Goal: Task Accomplishment & Management: Complete application form

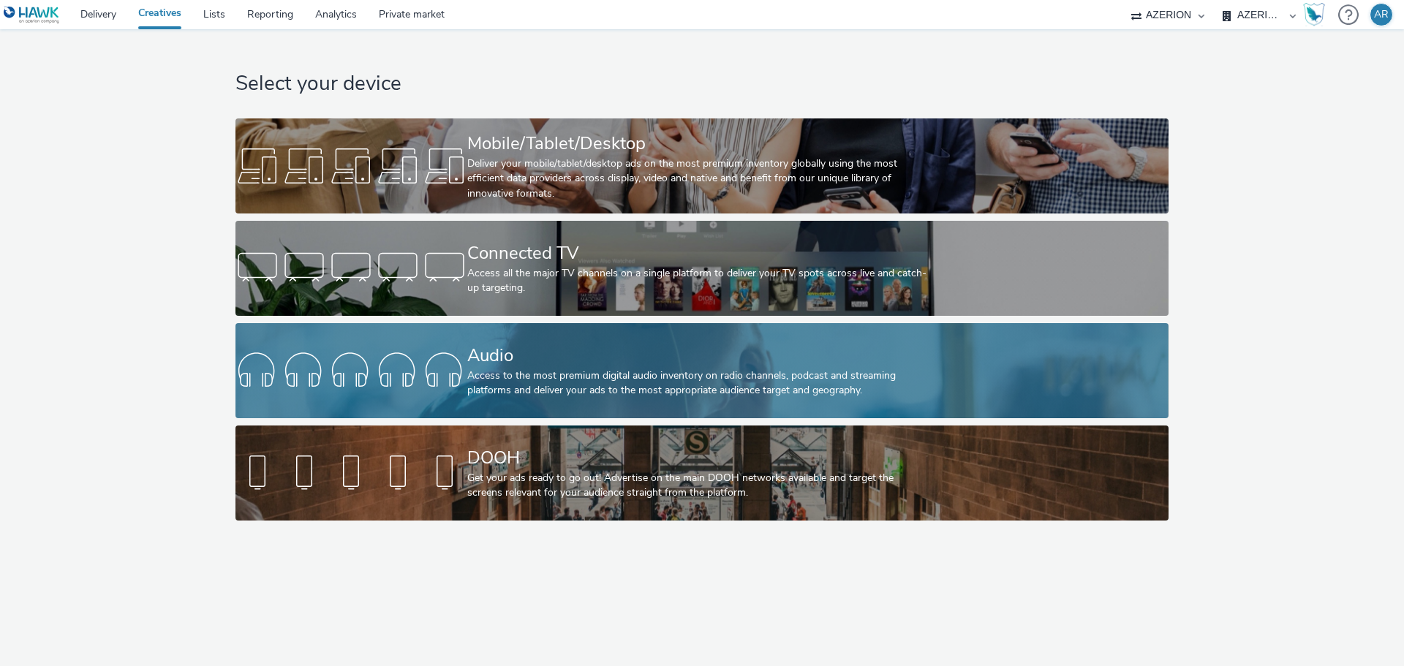
click at [598, 363] on div "Audio" at bounding box center [699, 356] width 464 height 26
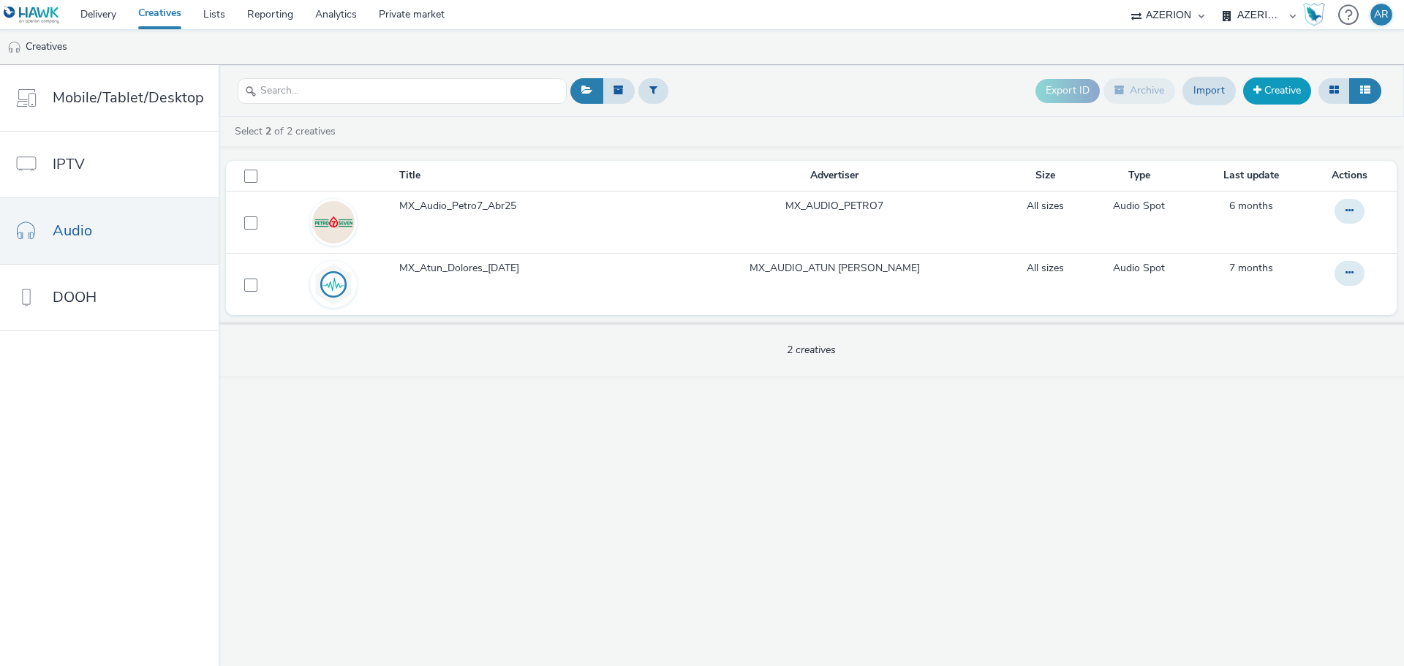
click at [1288, 91] on link "Creative" at bounding box center [1278, 91] width 68 height 26
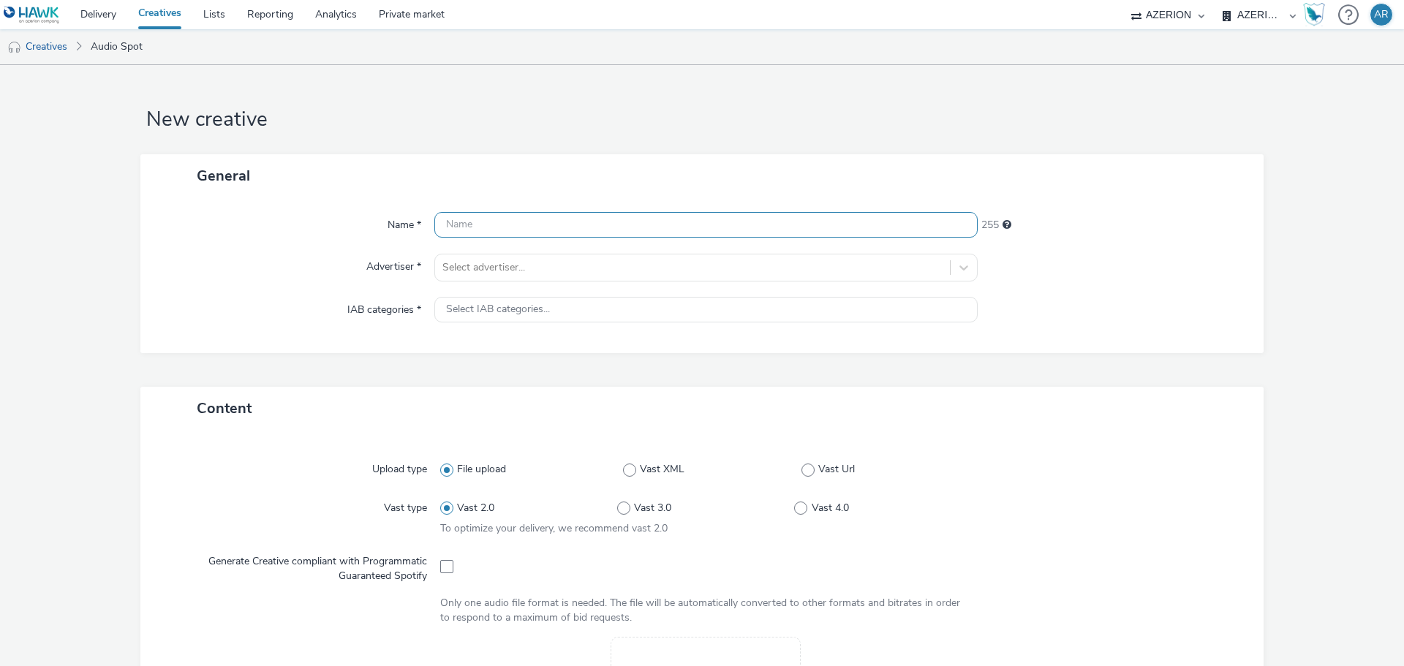
click at [572, 222] on input "text" at bounding box center [705, 225] width 543 height 26
type input "Backus_Oct25"
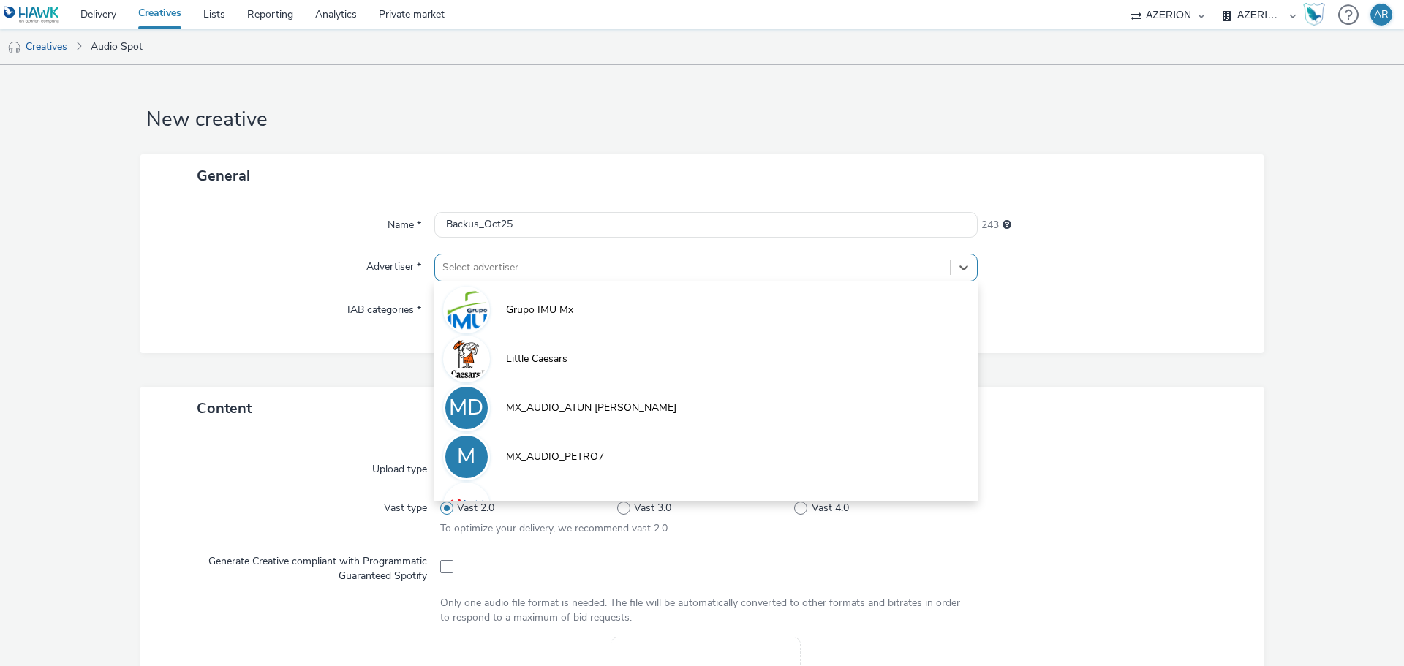
click at [685, 260] on div at bounding box center [693, 268] width 500 height 18
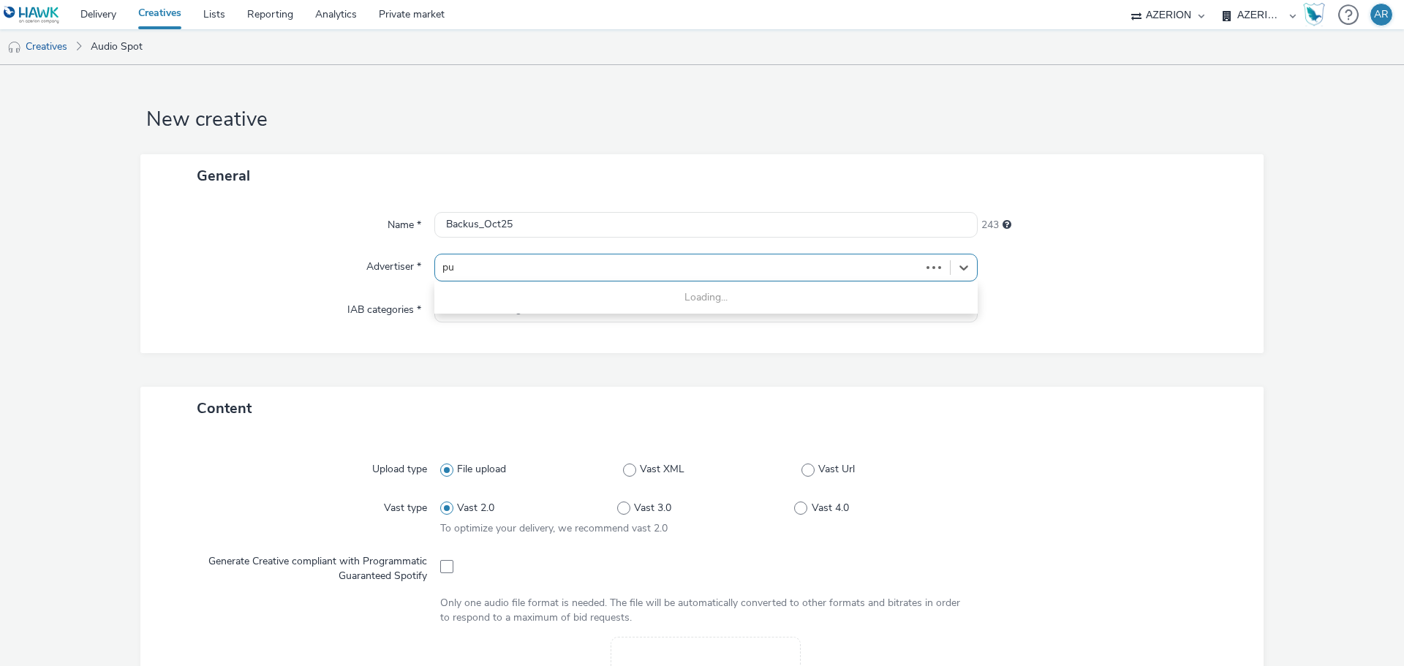
type input "pub"
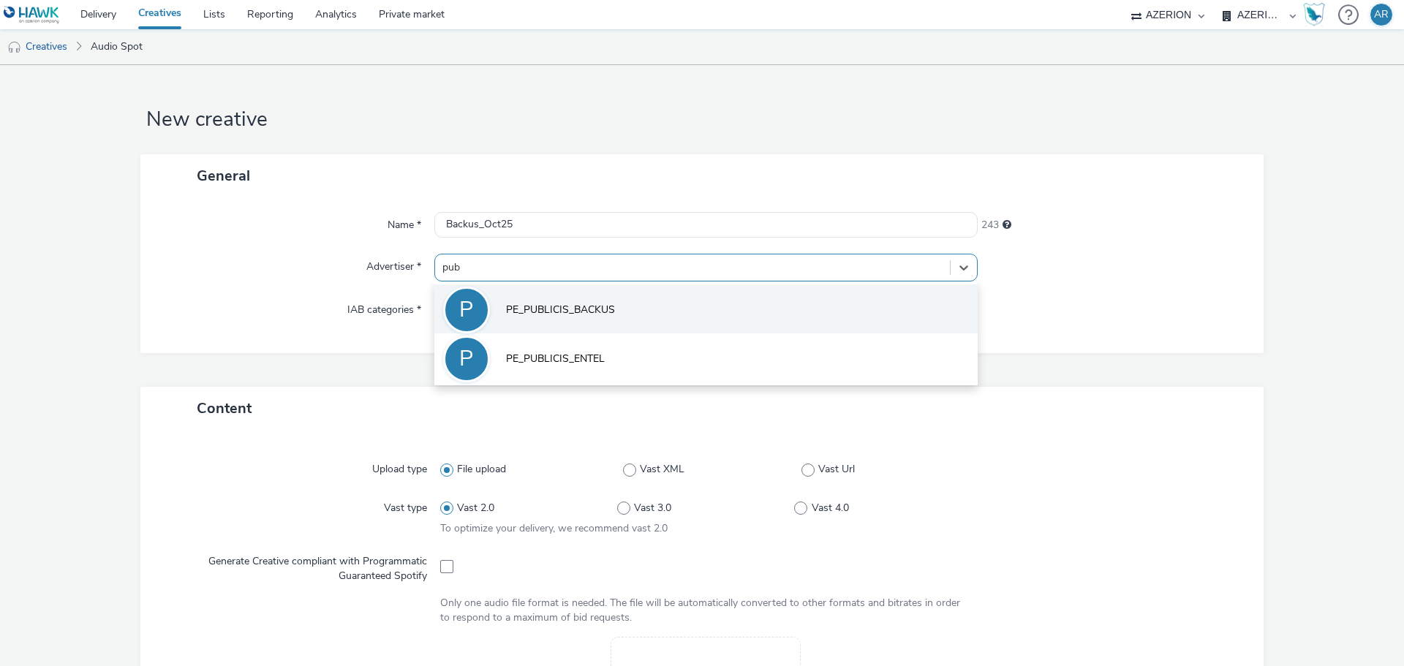
click at [584, 307] on span "PE_PUBLICIS_BACKUS" at bounding box center [560, 310] width 109 height 15
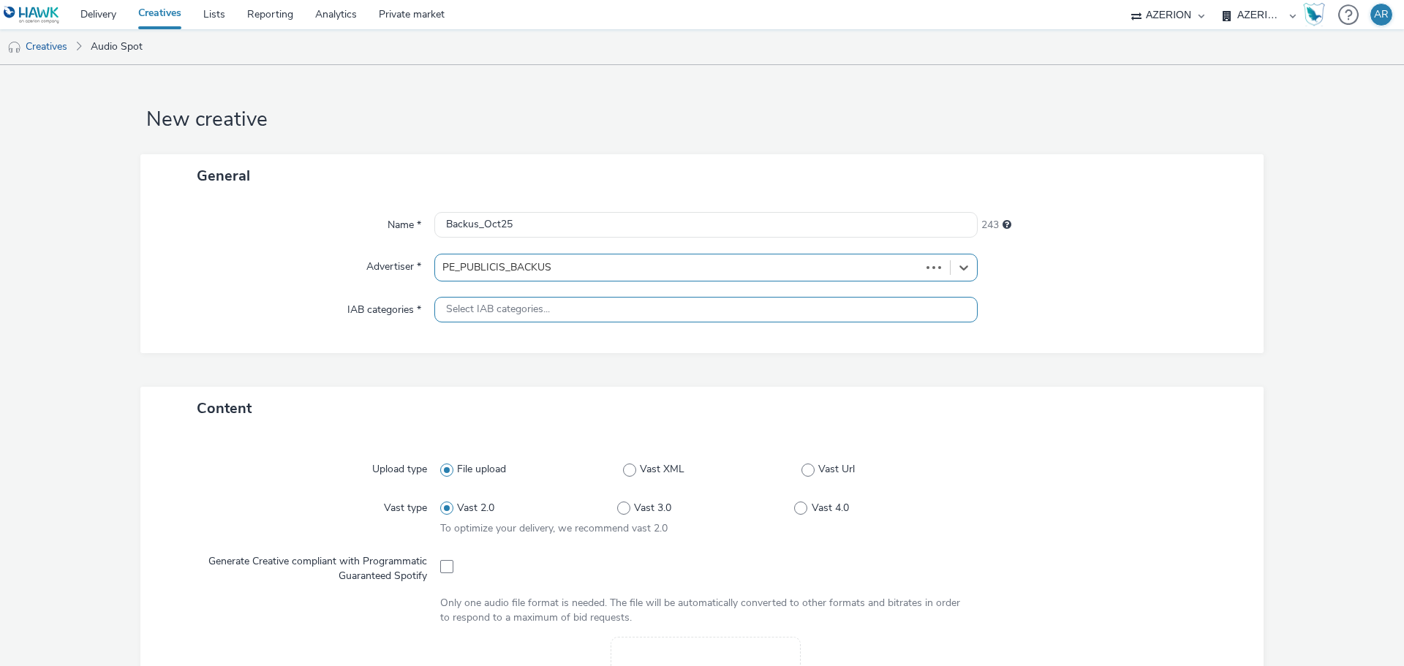
type input "[URL][PERSON_NAME][DOMAIN_NAME]"
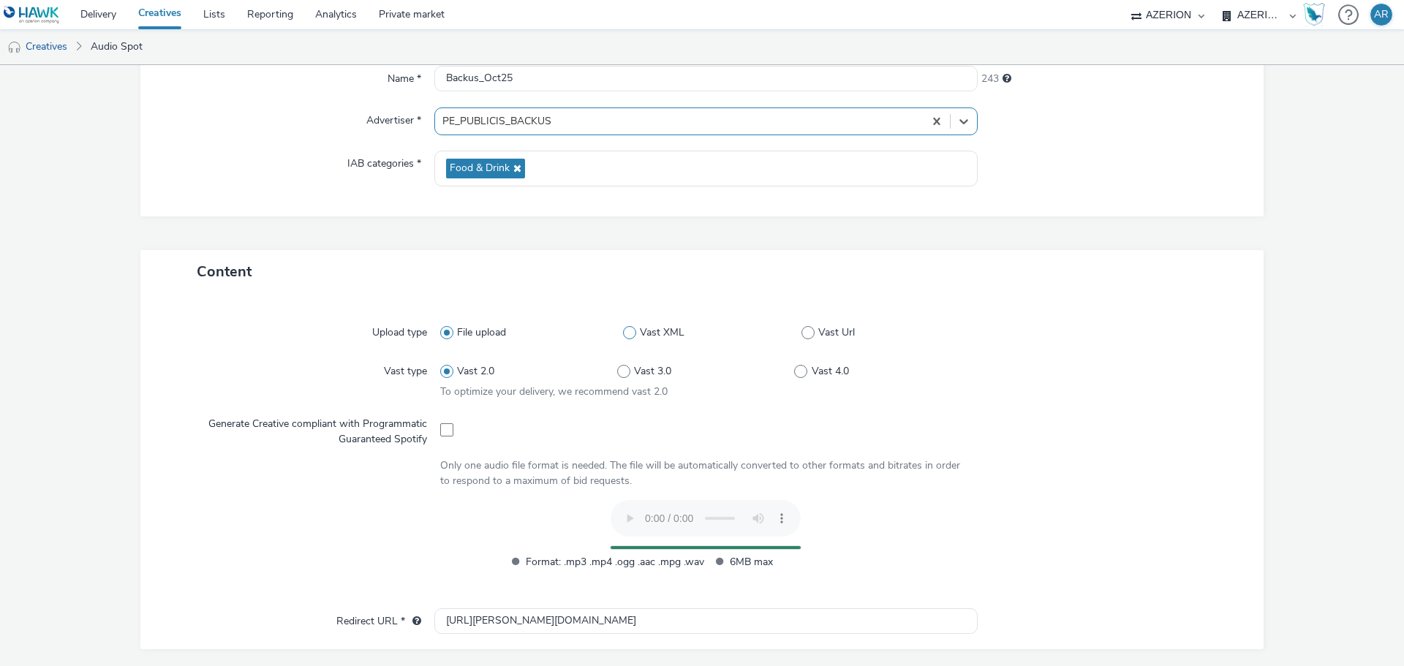
scroll to position [73, 0]
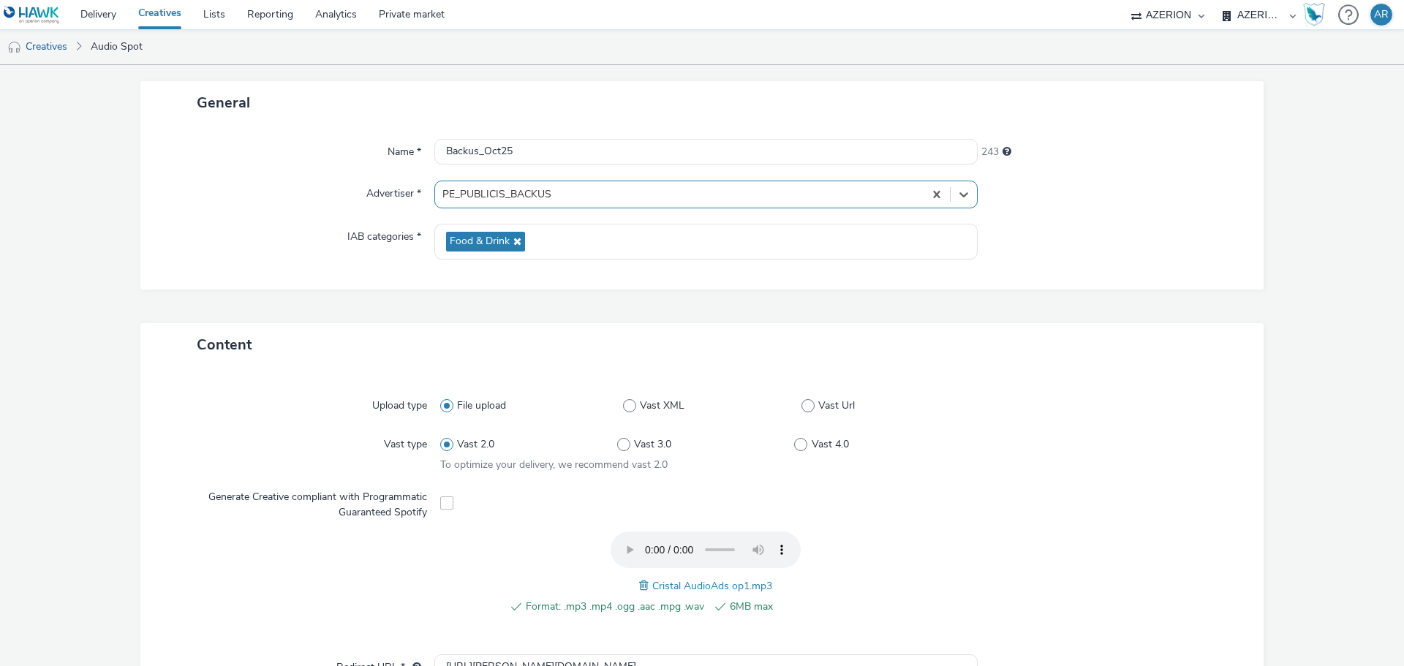
click at [561, 193] on div at bounding box center [680, 195] width 474 height 18
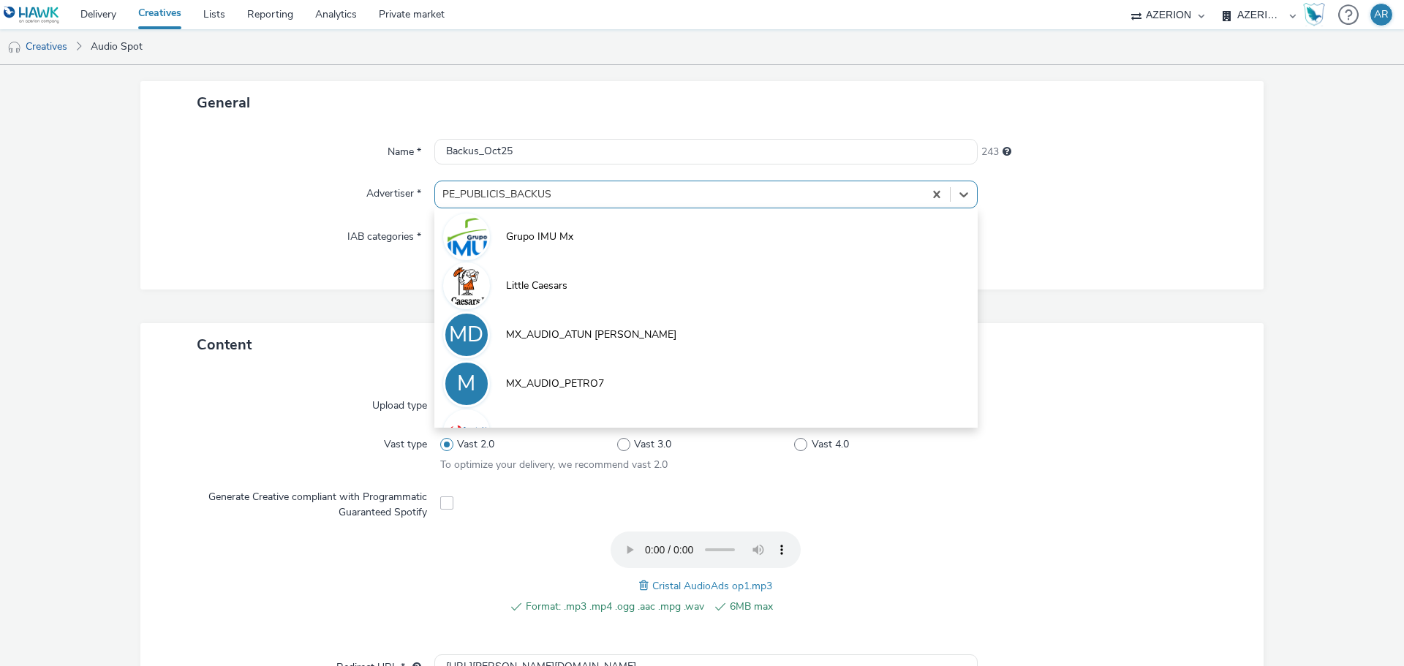
click at [561, 193] on div at bounding box center [680, 195] width 474 height 18
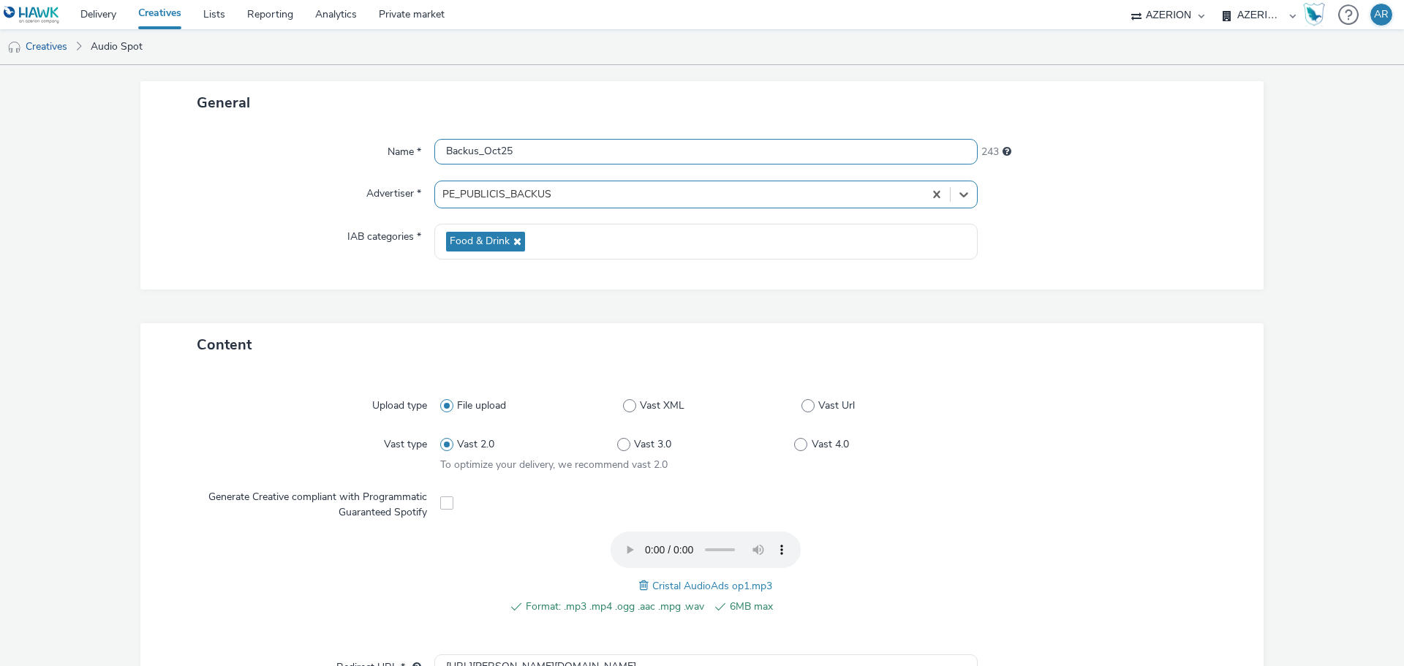
click at [474, 153] on input "Backus_Oct25" at bounding box center [705, 152] width 543 height 26
type input "Backus_Cristal_Oct25"
click at [1129, 214] on div "Name * Backus_Cristal_Oct25 235 Advertiser * PE_PUBLICIS_BACKUS IAB categories …" at bounding box center [702, 206] width 1124 height 165
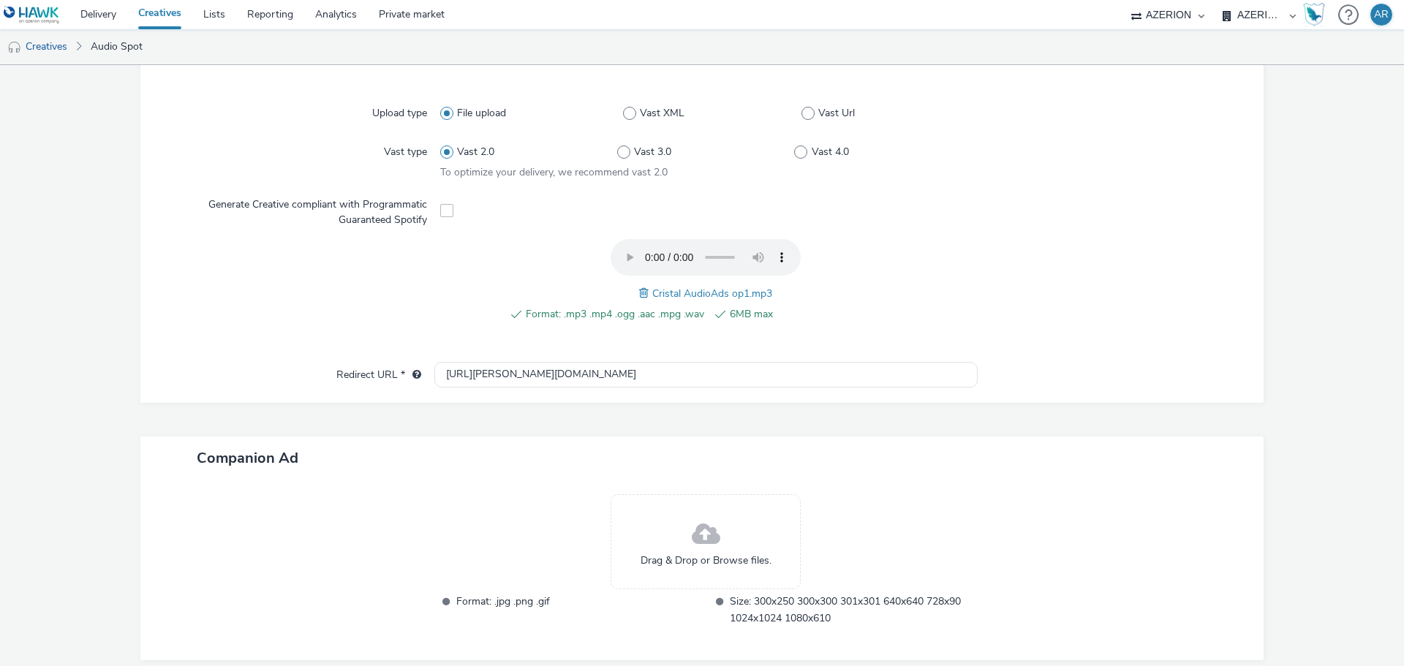
scroll to position [431, 0]
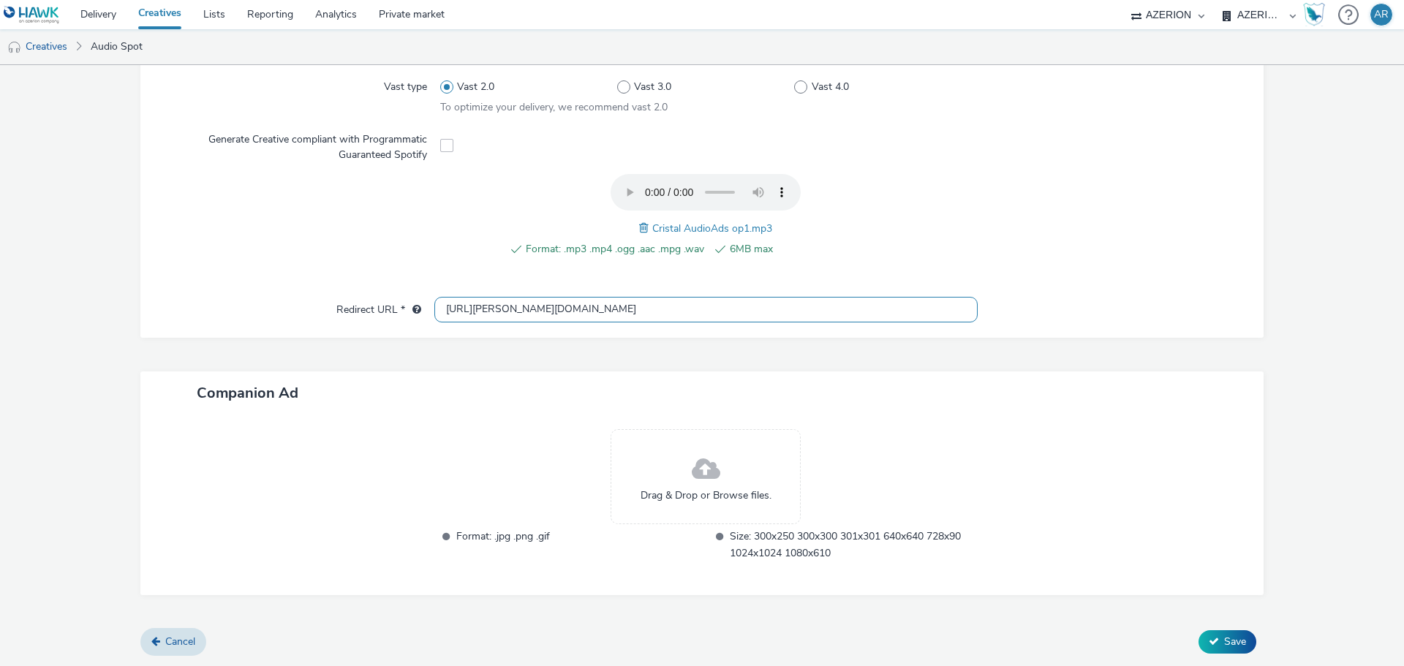
drag, startPoint x: 569, startPoint y: 305, endPoint x: 355, endPoint y: 327, distance: 214.7
click at [355, 327] on div "Upload type File upload Vast XML Vast Url Vast type Vast 2.0 Vast 3.0 Vast 4.0 …" at bounding box center [702, 173] width 1124 height 329
paste input "s://[DOMAIN_NAME][URL]"
type input "[URL][DOMAIN_NAME]"
click at [285, 502] on div at bounding box center [294, 504] width 279 height 151
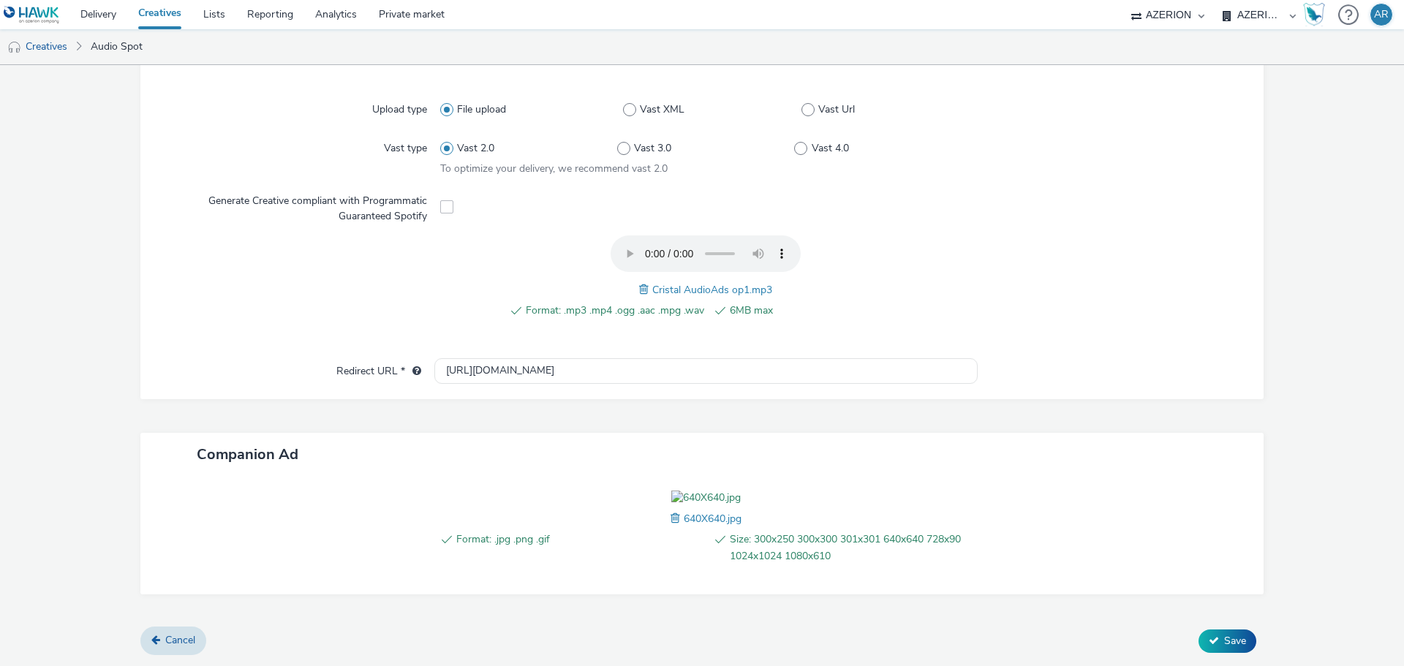
scroll to position [454, 0]
click at [1224, 635] on span "Save" at bounding box center [1235, 641] width 22 height 14
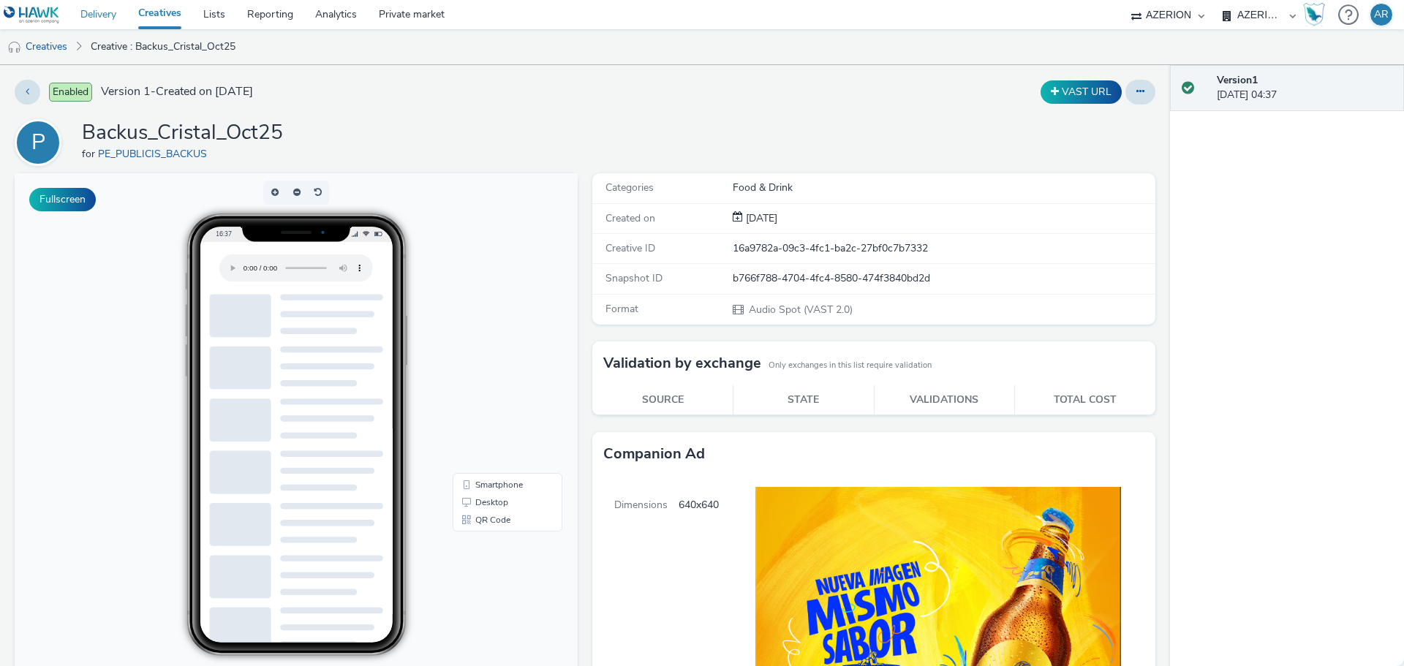
click at [96, 11] on link "Delivery" at bounding box center [98, 14] width 58 height 29
